Goal: Transaction & Acquisition: Purchase product/service

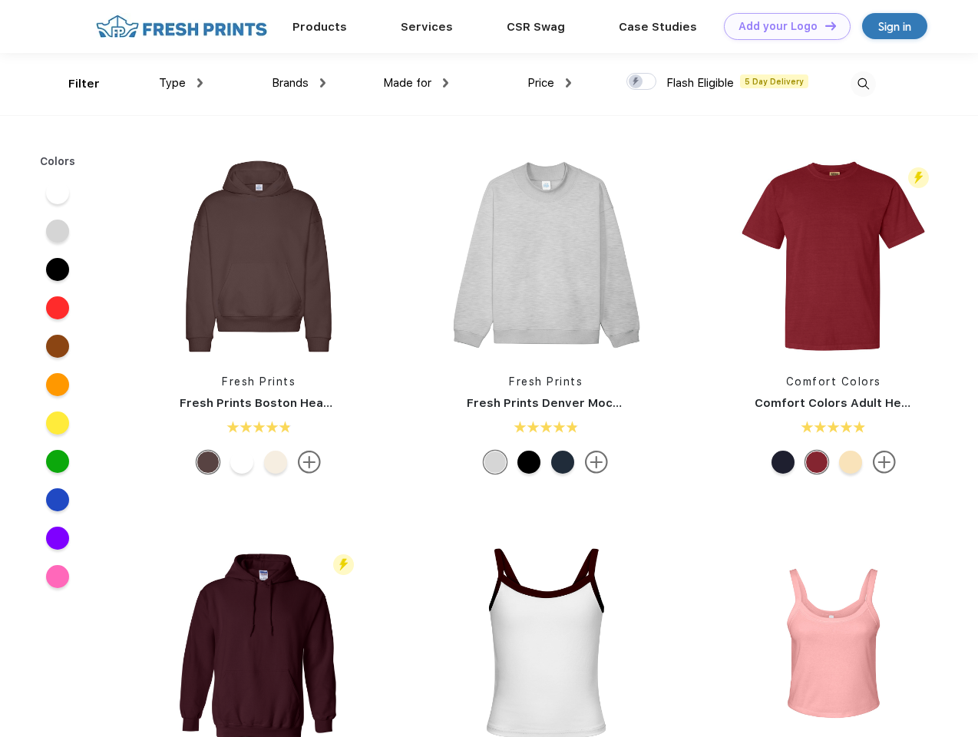
click at [781, 26] on link "Add your Logo Design Tool" at bounding box center [787, 26] width 127 height 27
click at [0, 0] on div "Design Tool" at bounding box center [0, 0] width 0 height 0
click at [823, 25] on link "Add your Logo Design Tool" at bounding box center [787, 26] width 127 height 27
click at [74, 84] on div "Filter" at bounding box center [83, 84] width 31 height 18
click at [181, 83] on span "Type" at bounding box center [172, 83] width 27 height 14
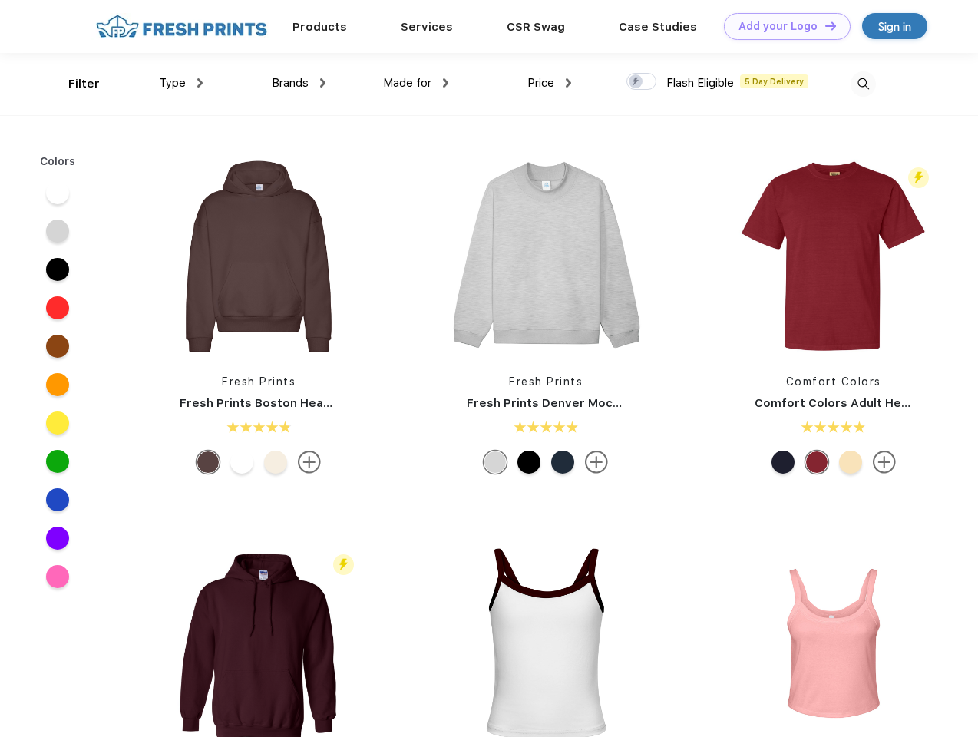
click at [299, 83] on span "Brands" at bounding box center [290, 83] width 37 height 14
click at [416, 83] on span "Made for" at bounding box center [407, 83] width 48 height 14
click at [549, 83] on span "Price" at bounding box center [540, 83] width 27 height 14
click at [642, 82] on div at bounding box center [641, 81] width 30 height 17
click at [636, 82] on input "checkbox" at bounding box center [631, 77] width 10 height 10
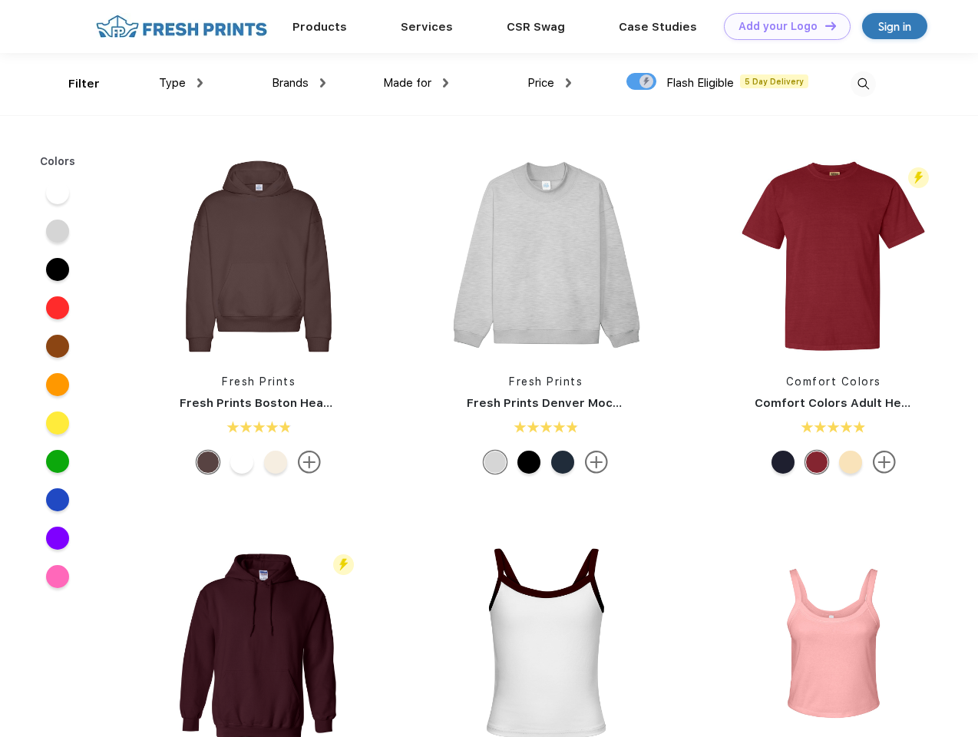
click at [863, 84] on img at bounding box center [862, 83] width 25 height 25
